Goal: Task Accomplishment & Management: Use online tool/utility

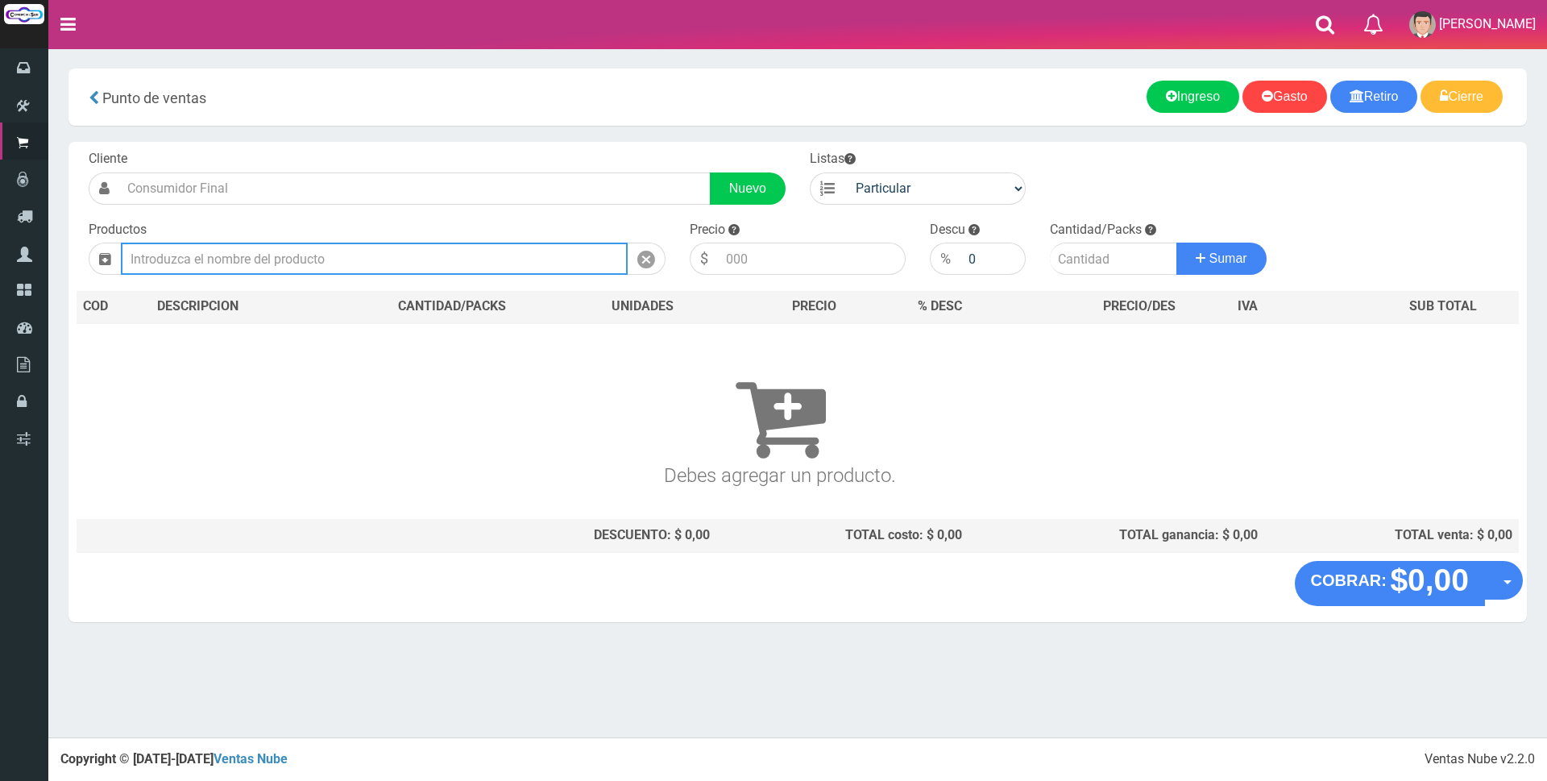
click at [306, 264] on input "text" at bounding box center [374, 258] width 507 height 32
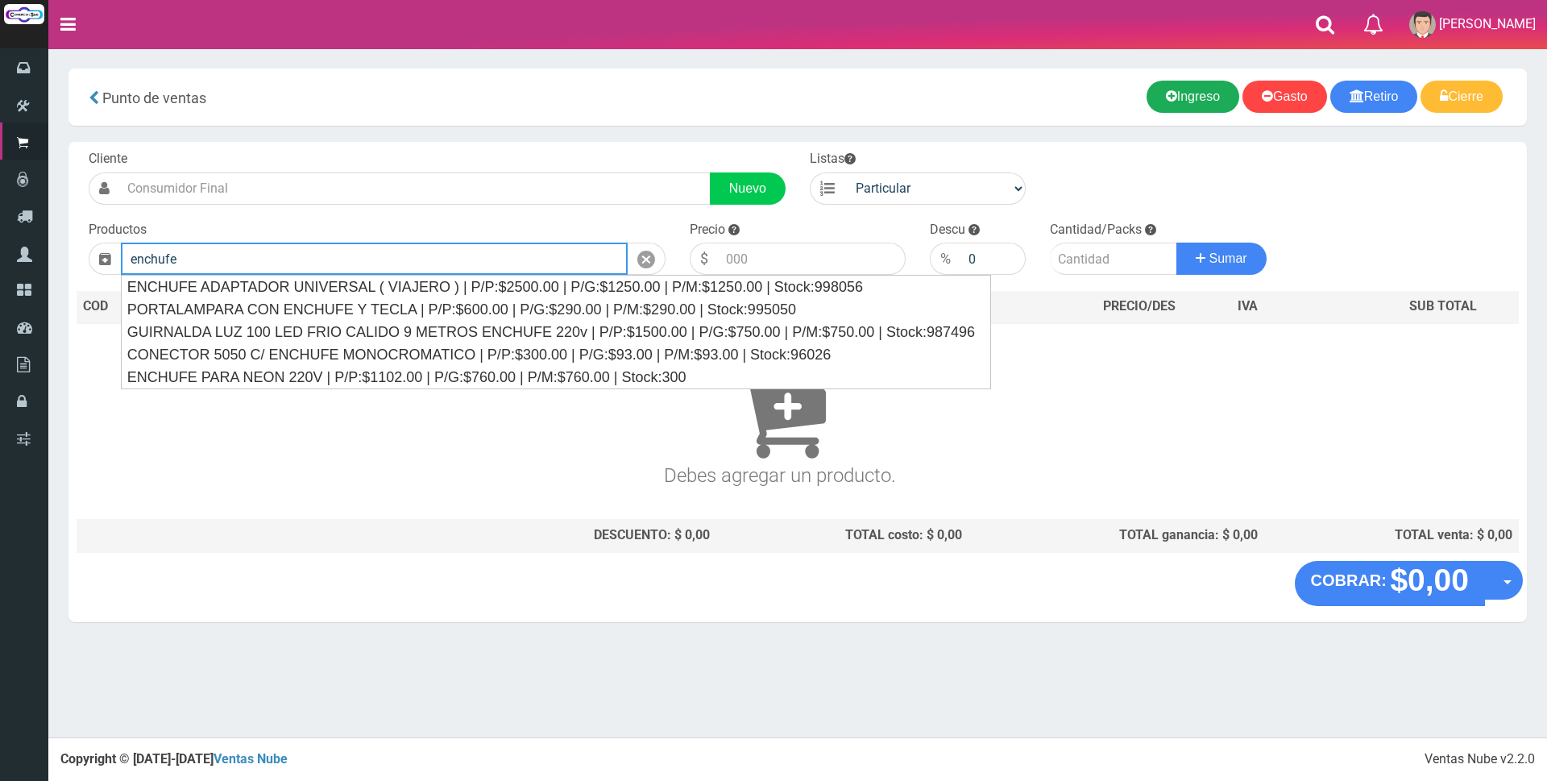
type input "enchufe"
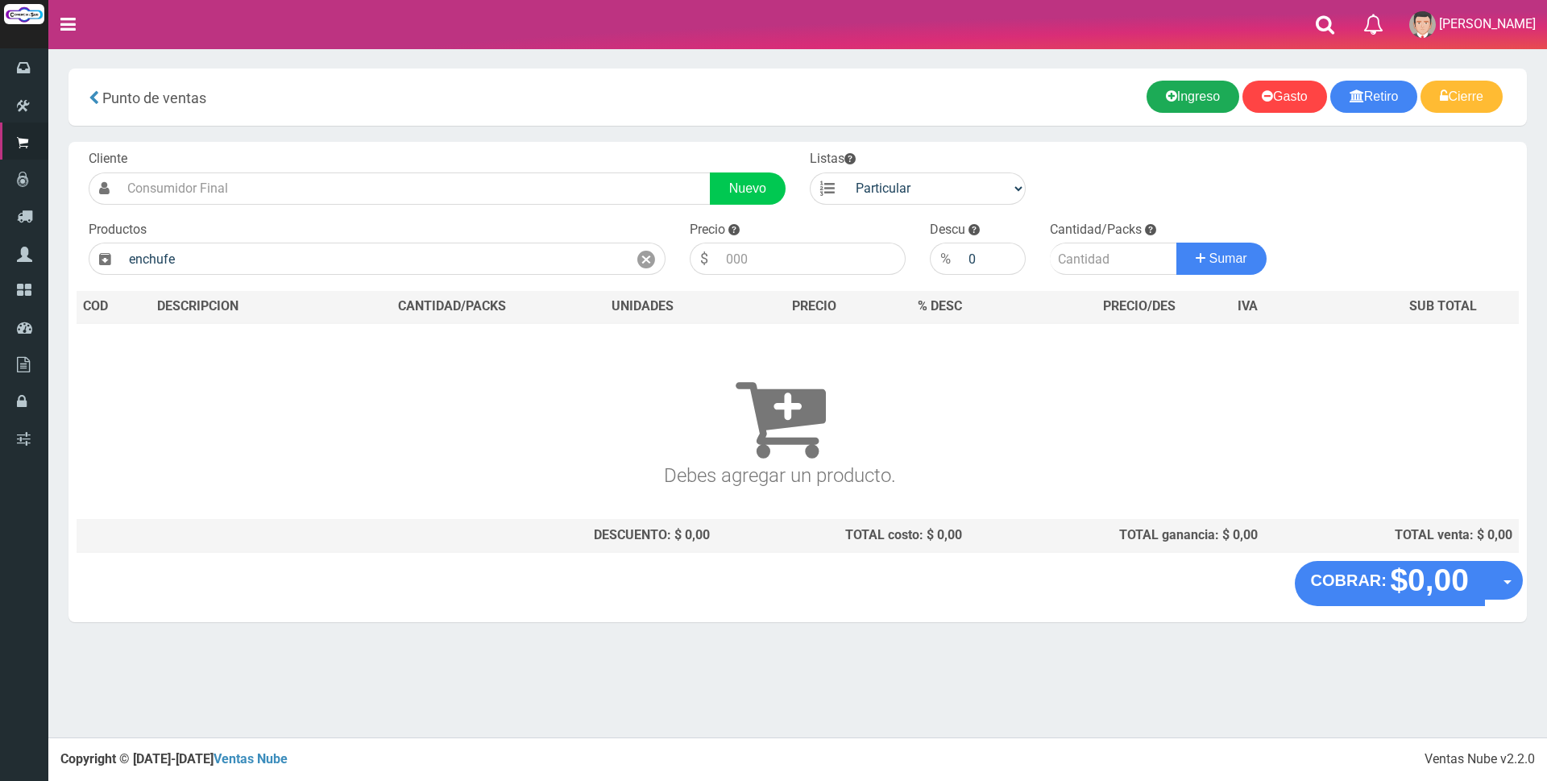
click at [1174, 85] on link "Ingreso" at bounding box center [1192, 97] width 93 height 32
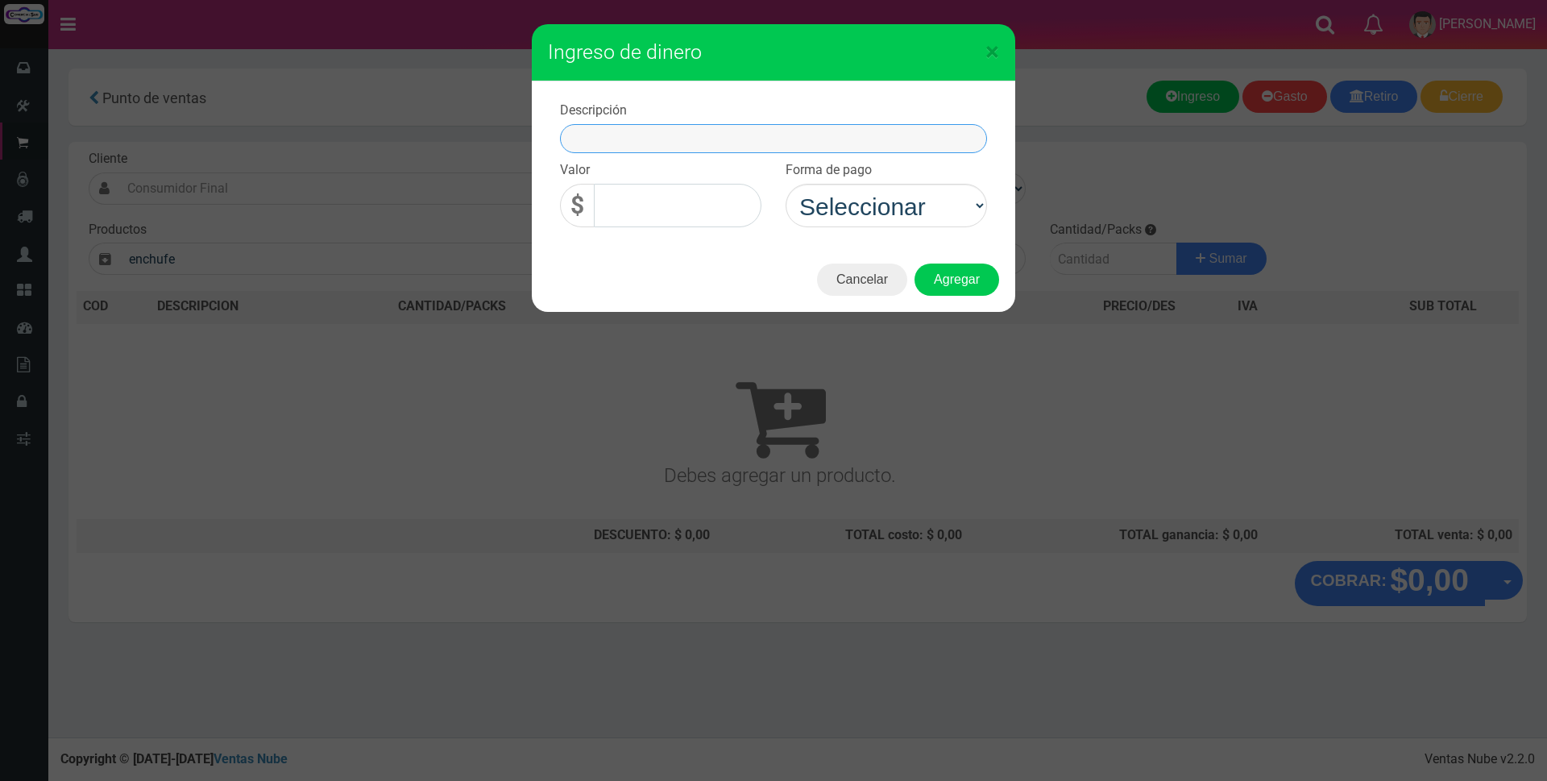
click at [786, 134] on input "text" at bounding box center [773, 138] width 427 height 29
type input "enchufe smart"
click at [700, 209] on input "0,00" at bounding box center [678, 205] width 168 height 43
type input "45.000,00"
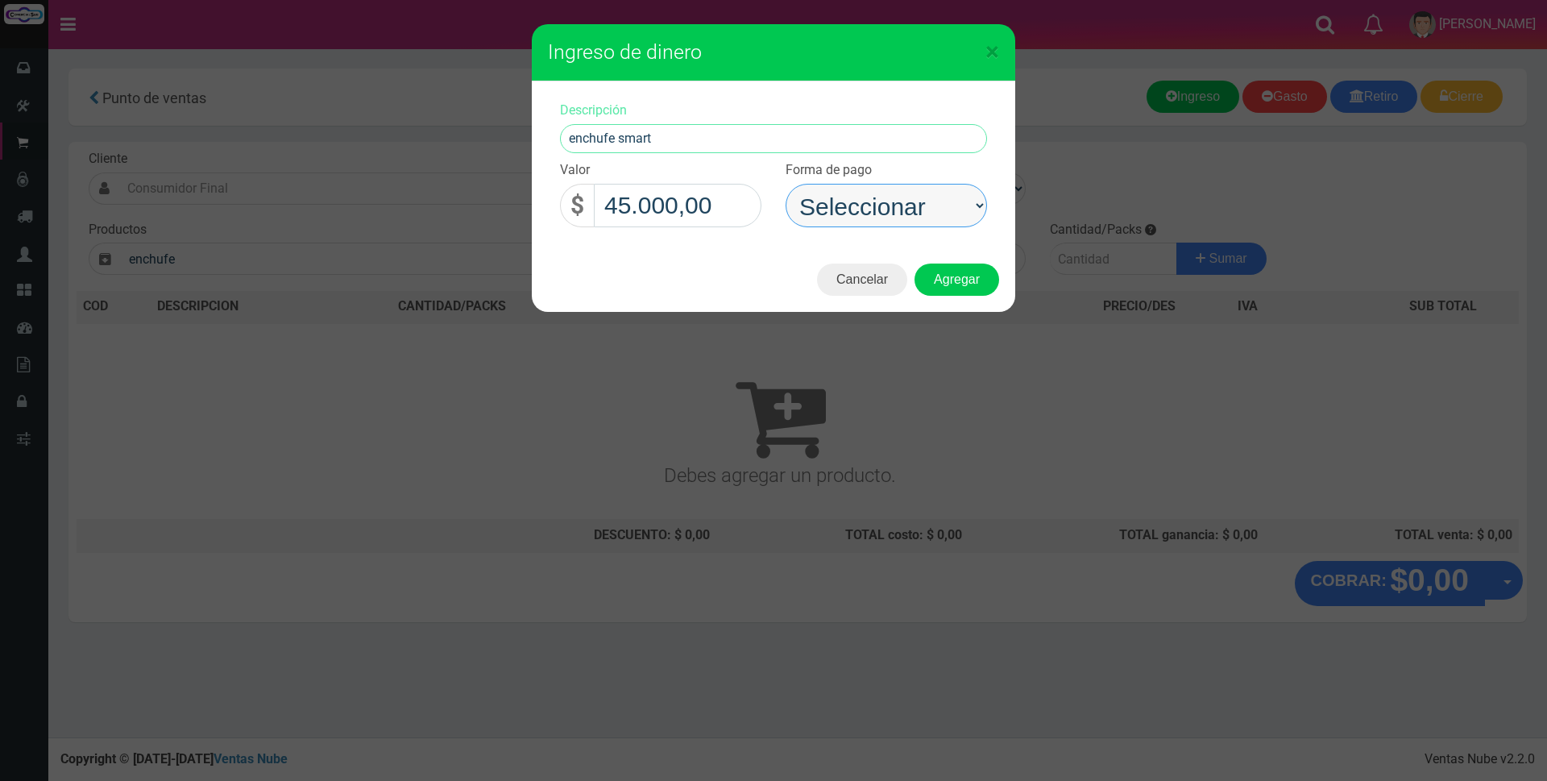
click at [862, 213] on select "Seleccionar Efectivo Tarjeta de Crédito Depósito Débito" at bounding box center [885, 205] width 201 height 43
select select "Efectivo"
click at [785, 184] on select "Seleccionar Efectivo Tarjeta de Crédito Depósito Débito" at bounding box center [885, 205] width 201 height 43
click at [949, 273] on button "Agregar" at bounding box center [956, 279] width 85 height 32
